Goal: Information Seeking & Learning: Understand process/instructions

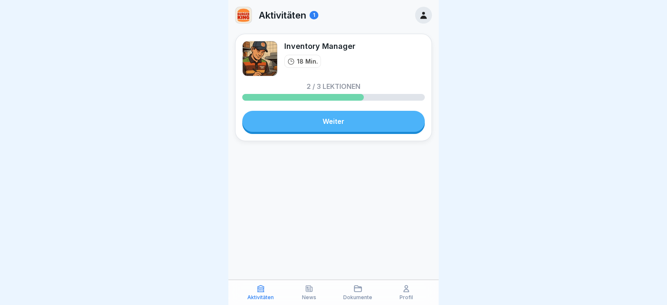
click at [346, 130] on link "Weiter" at bounding box center [333, 121] width 183 height 21
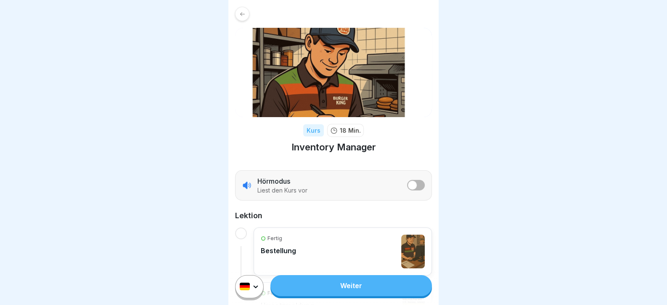
click at [370, 287] on link "Weiter" at bounding box center [352, 285] width 162 height 21
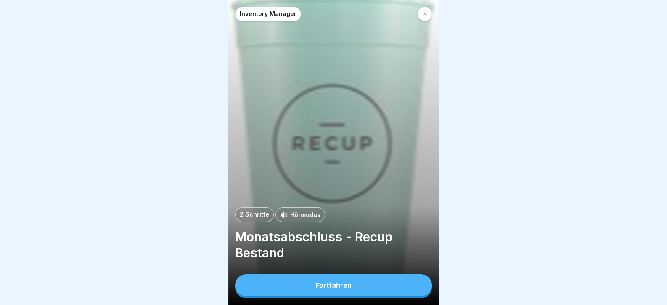
click at [336, 288] on div "Fortfahren" at bounding box center [334, 285] width 36 height 8
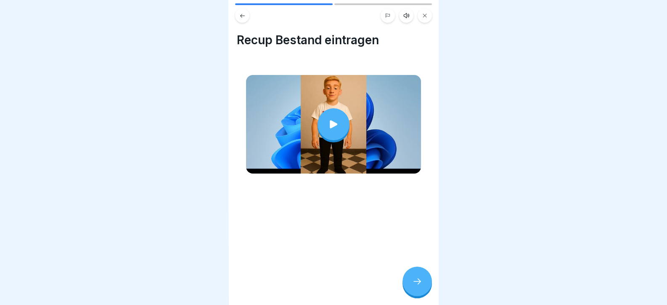
click at [330, 118] on icon at bounding box center [334, 124] width 12 height 12
click at [415, 286] on icon at bounding box center [417, 281] width 10 height 10
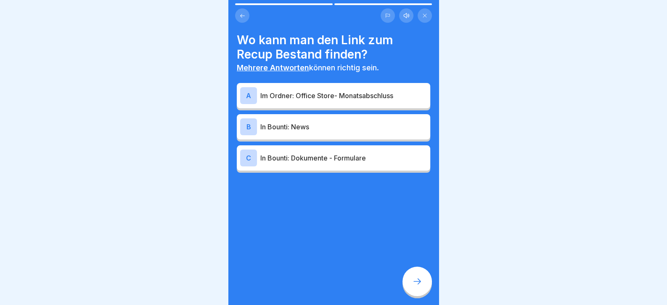
click at [353, 94] on p "Im Ordner: Office Store- Monatsabschluss" at bounding box center [343, 95] width 167 height 10
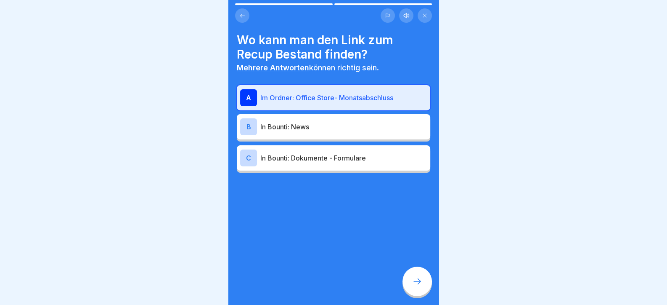
click at [366, 159] on p "In Bounti: Dokumente - Formulare" at bounding box center [343, 158] width 167 height 10
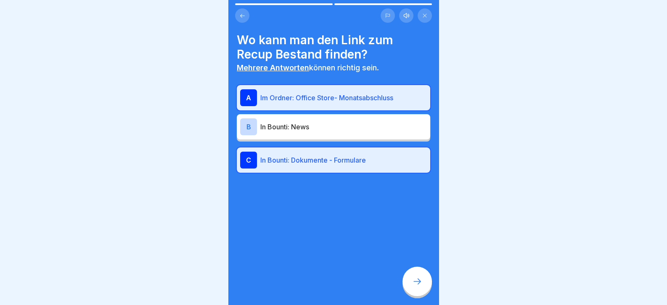
click at [418, 294] on div at bounding box center [417, 280] width 29 height 29
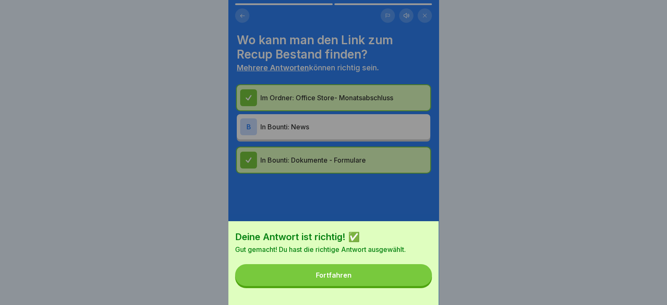
click at [416, 286] on button "Fortfahren" at bounding box center [333, 275] width 197 height 22
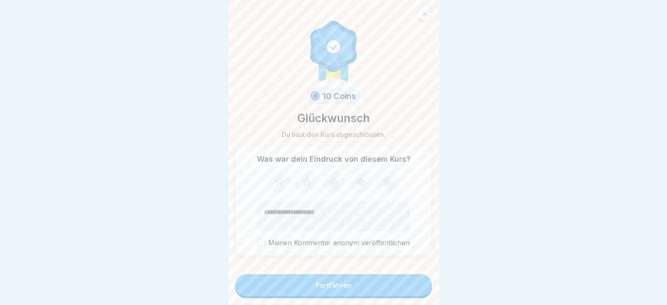
click at [322, 296] on button "Fortfahren" at bounding box center [333, 285] width 197 height 22
click at [332, 296] on button "Fortfahren" at bounding box center [333, 285] width 197 height 22
